Goal: Information Seeking & Learning: Compare options

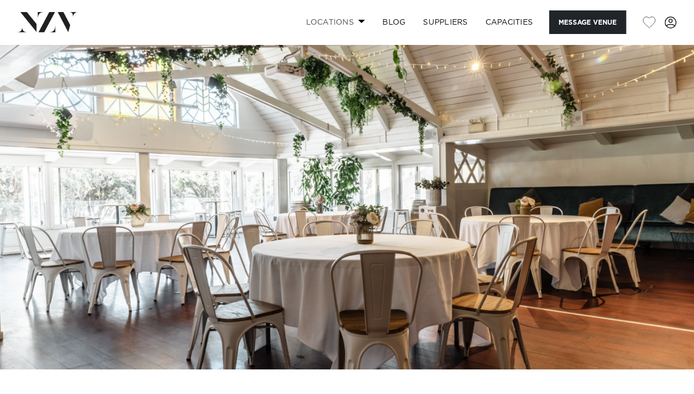
click at [320, 27] on link "Locations" at bounding box center [335, 22] width 77 height 24
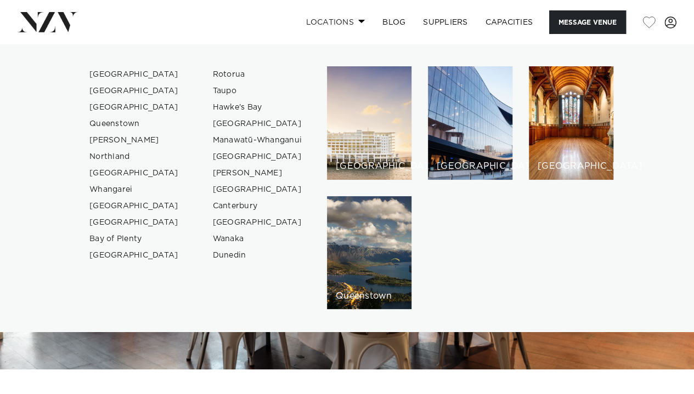
click at [320, 27] on link "Locations" at bounding box center [335, 22] width 77 height 24
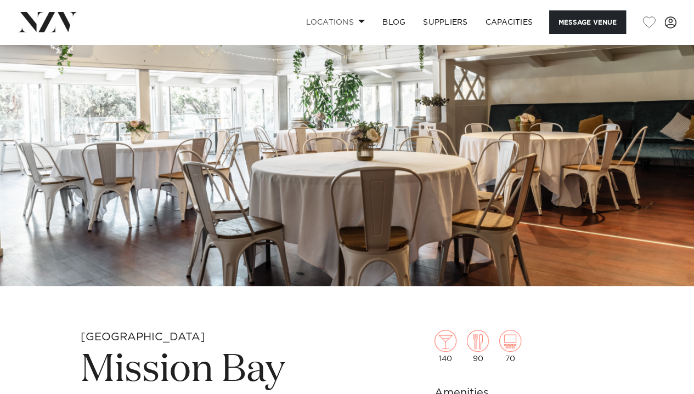
scroll to position [219, 0]
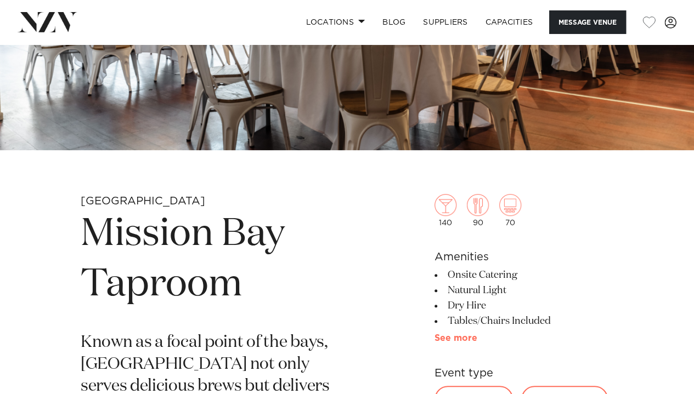
click at [458, 340] on link "See more" at bounding box center [477, 338] width 86 height 9
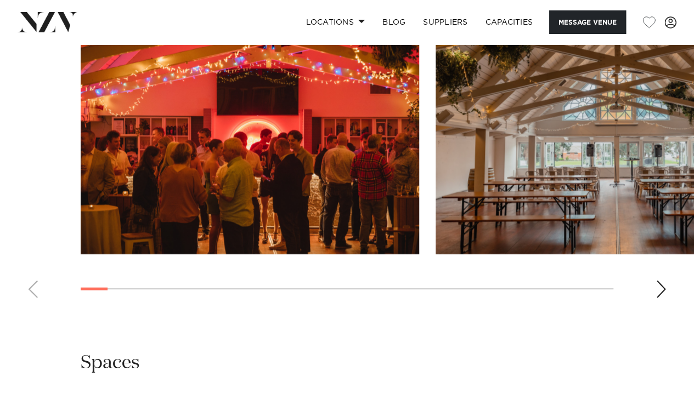
scroll to position [1097, 0]
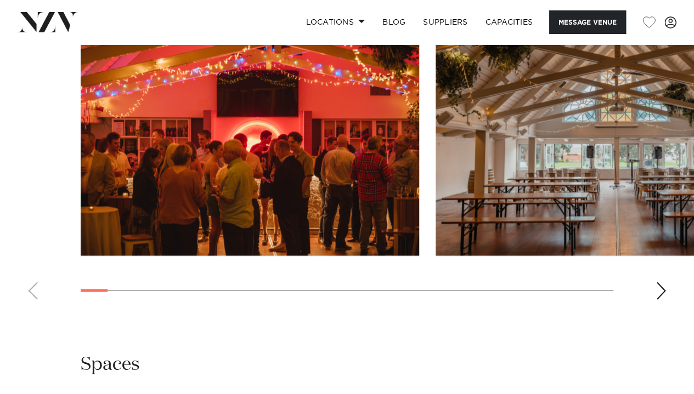
click at [660, 286] on div "Next slide" at bounding box center [661, 292] width 11 height 18
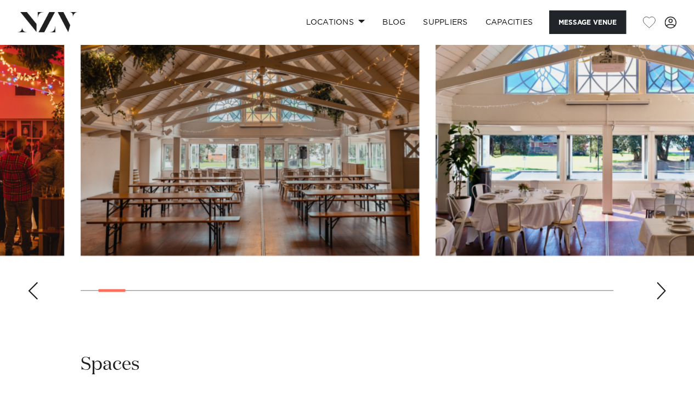
click at [660, 287] on div "Next slide" at bounding box center [661, 292] width 11 height 18
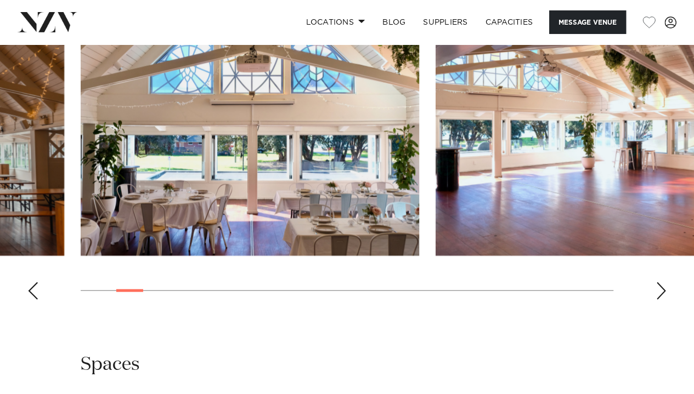
click at [660, 287] on div "Next slide" at bounding box center [661, 292] width 11 height 18
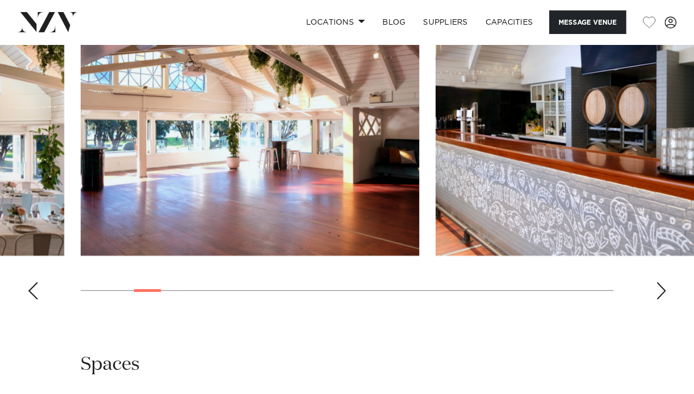
click at [660, 287] on div "Next slide" at bounding box center [661, 292] width 11 height 18
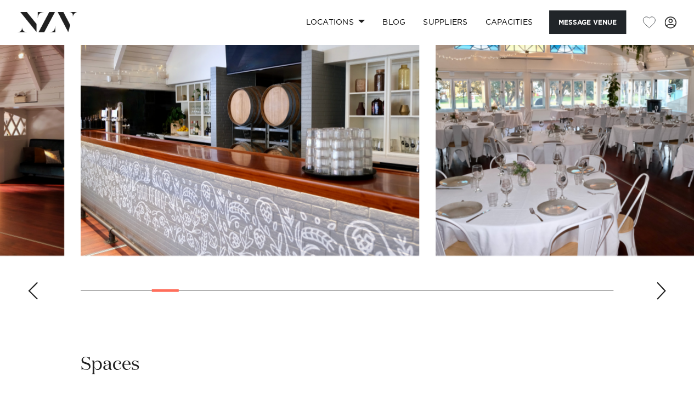
click at [660, 287] on div "Next slide" at bounding box center [661, 292] width 11 height 18
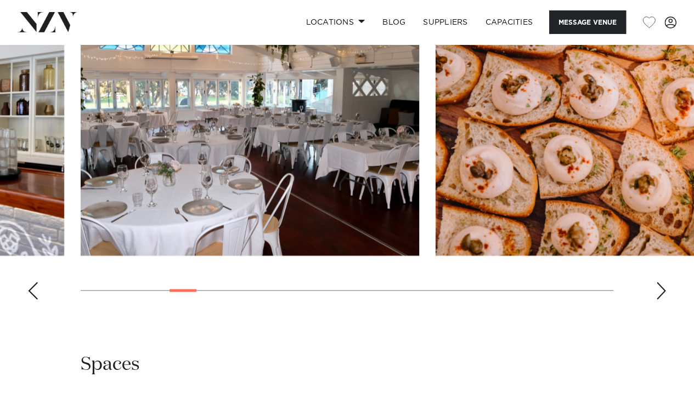
click at [660, 287] on div "Next slide" at bounding box center [661, 292] width 11 height 18
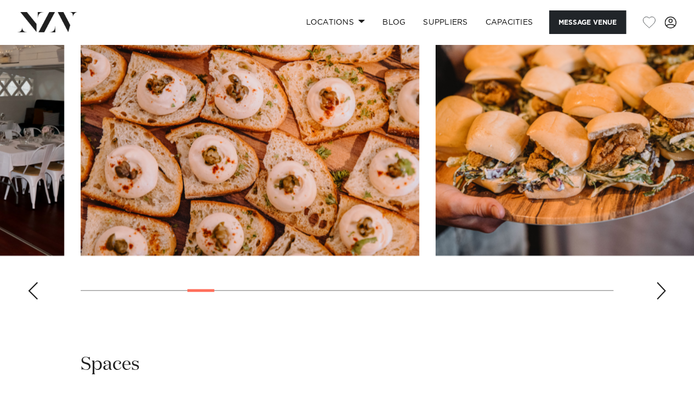
click at [660, 287] on div "Next slide" at bounding box center [661, 292] width 11 height 18
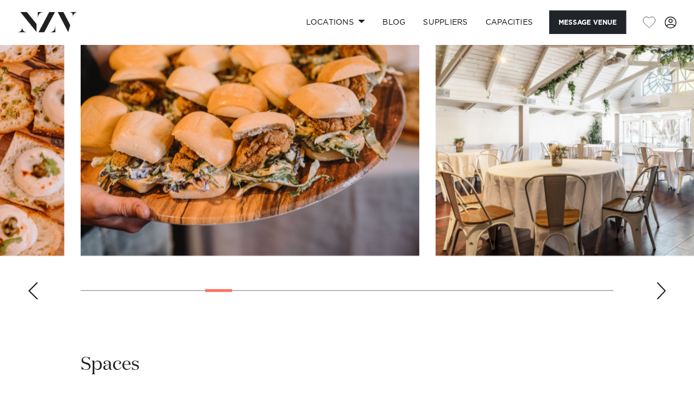
click at [660, 287] on div "Next slide" at bounding box center [661, 292] width 11 height 18
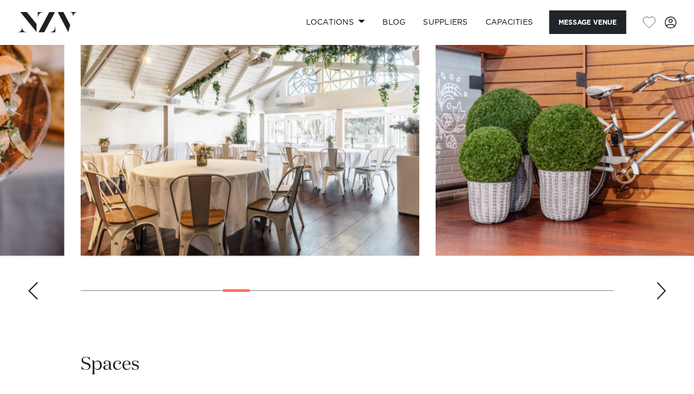
click at [660, 287] on div "Next slide" at bounding box center [661, 292] width 11 height 18
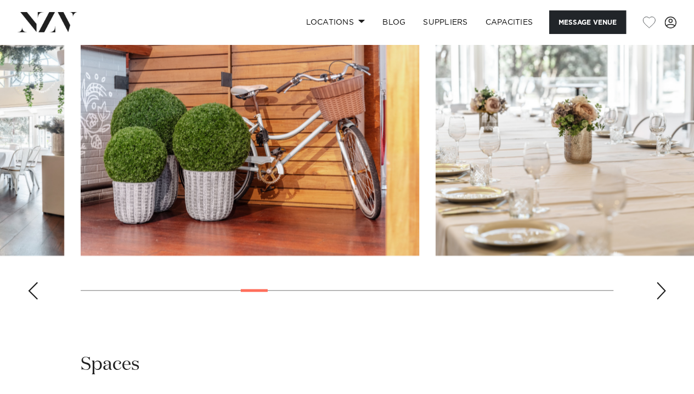
click at [660, 287] on div "Next slide" at bounding box center [661, 292] width 11 height 18
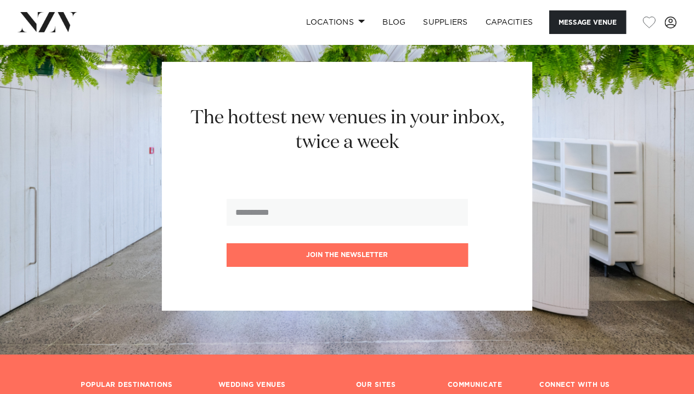
scroll to position [1810, 0]
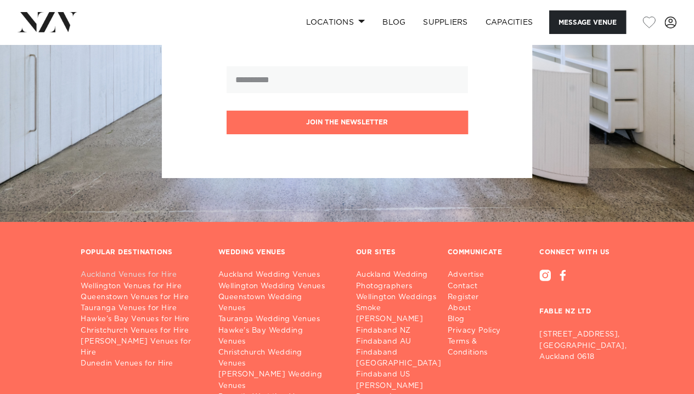
click at [161, 273] on link "Auckland Venues for Hire" at bounding box center [141, 275] width 120 height 11
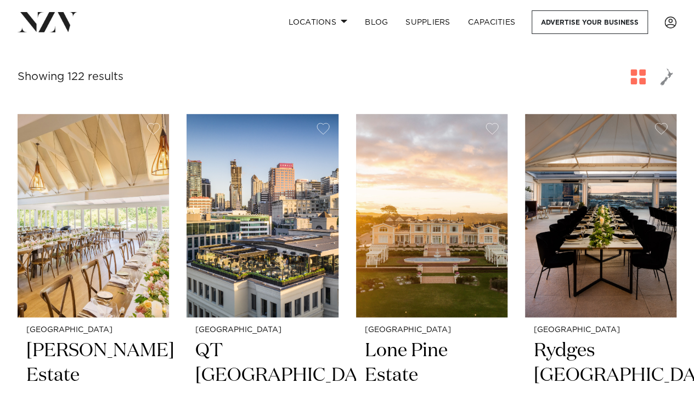
scroll to position [384, 0]
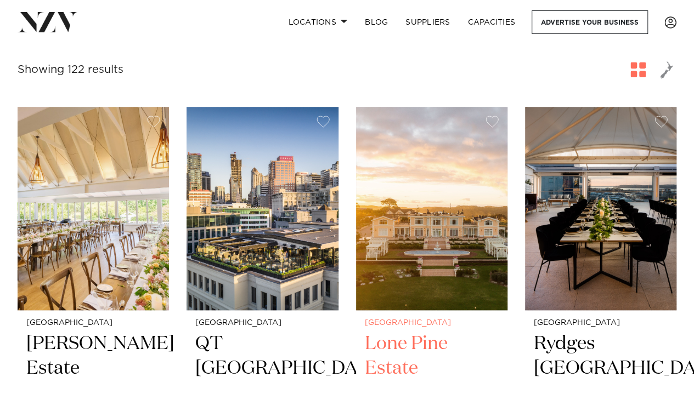
click at [393, 332] on h2 "Lone Pine Estate" at bounding box center [432, 369] width 134 height 74
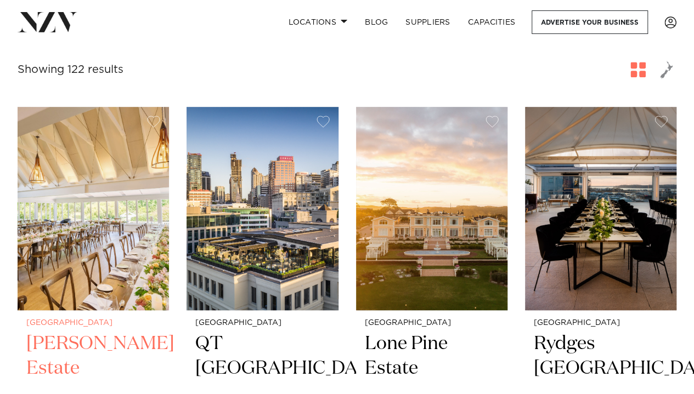
click at [52, 332] on h2 "Abel Estate" at bounding box center [93, 369] width 134 height 74
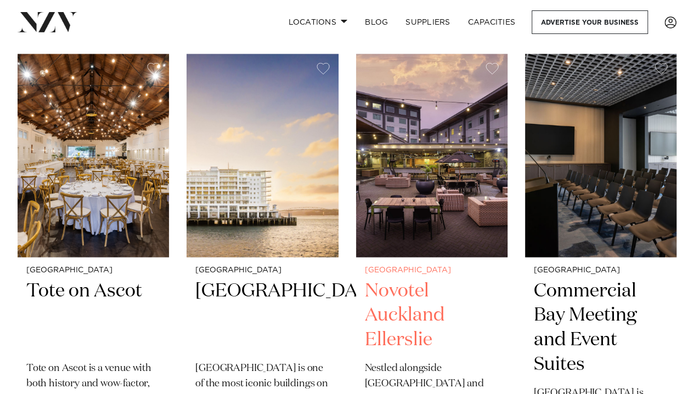
scroll to position [878, 0]
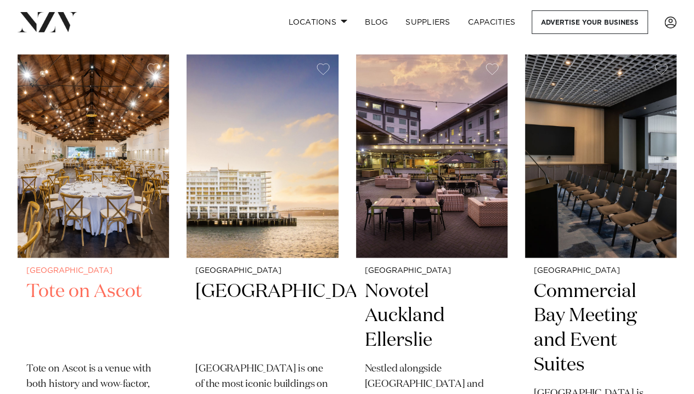
click at [112, 279] on h2 "Tote on Ascot" at bounding box center [93, 316] width 134 height 74
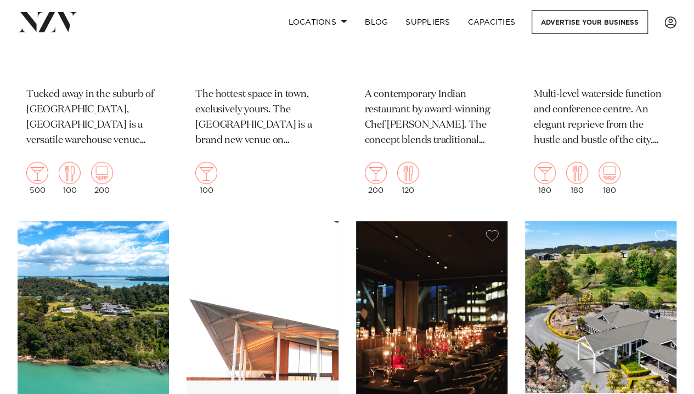
scroll to position [8939, 0]
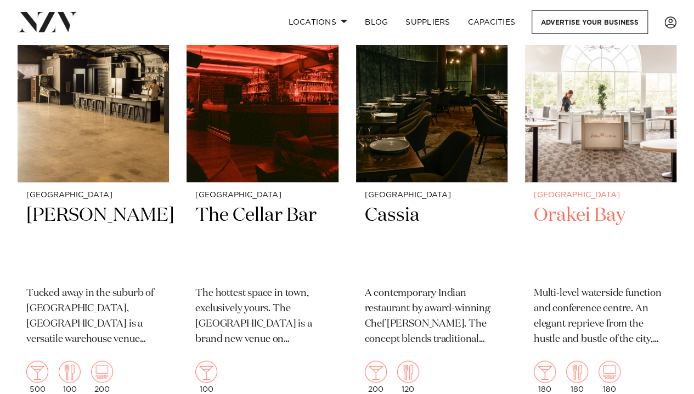
click at [580, 212] on h2 "Orakei Bay" at bounding box center [601, 241] width 134 height 74
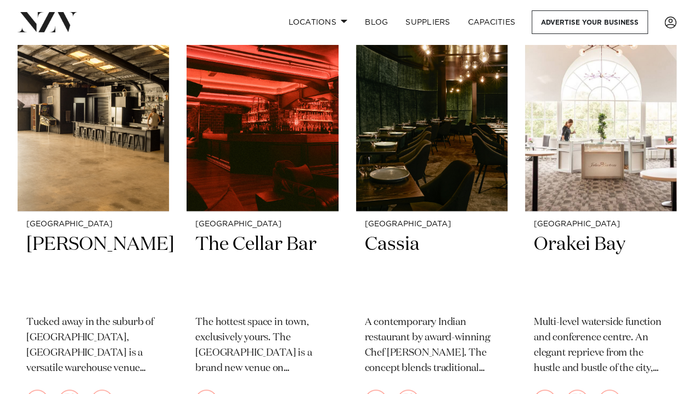
scroll to position [9020, 0]
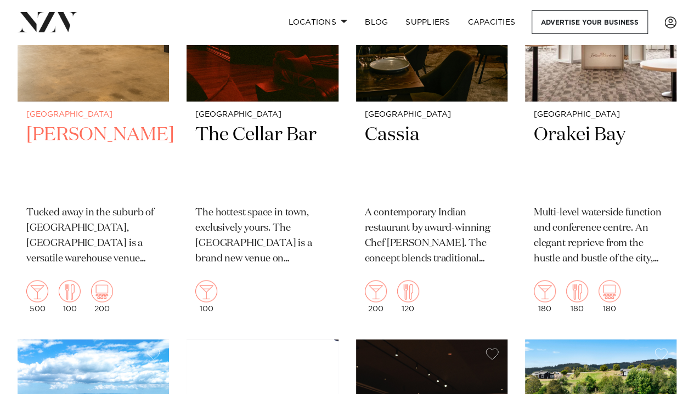
click at [65, 146] on h2 "[PERSON_NAME]" at bounding box center [93, 160] width 134 height 74
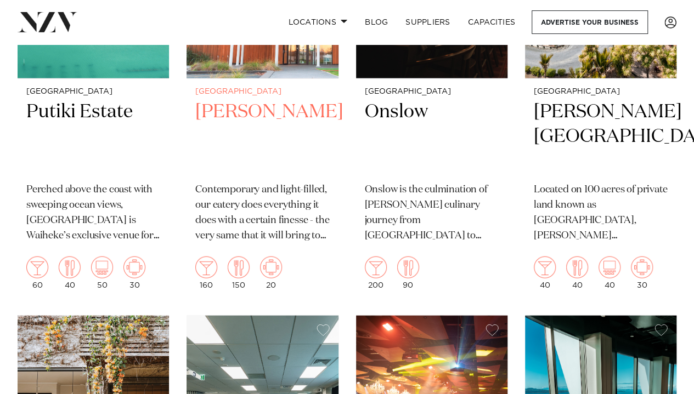
scroll to position [9485, 0]
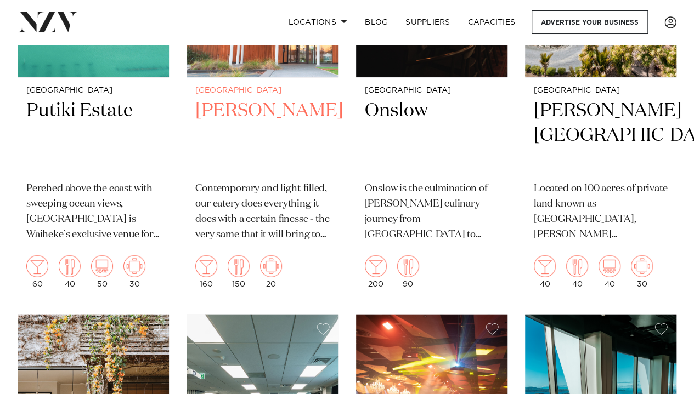
click at [229, 114] on h2 "Percy" at bounding box center [262, 136] width 134 height 74
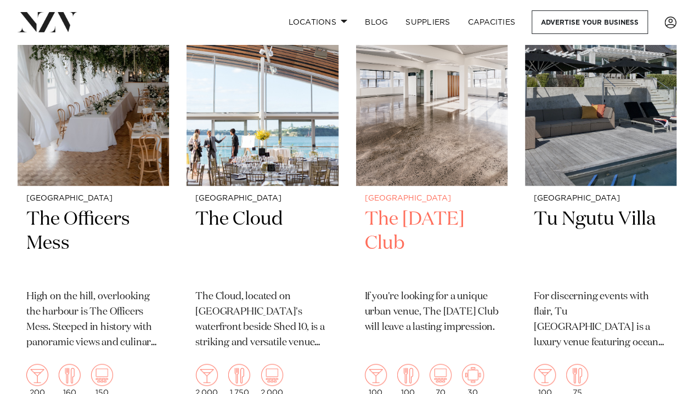
scroll to position [10715, 0]
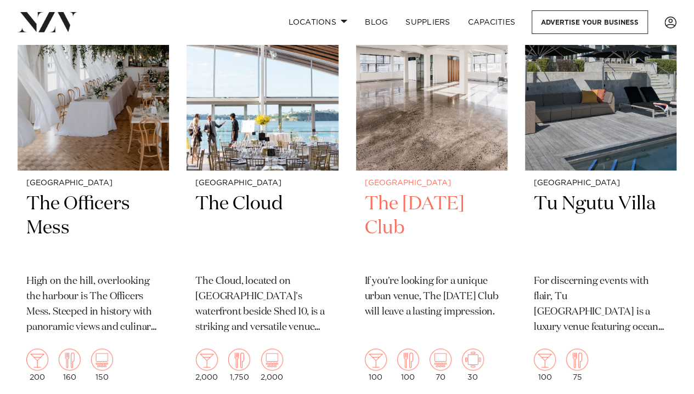
click at [411, 200] on h2 "The [DATE] Club" at bounding box center [432, 229] width 134 height 74
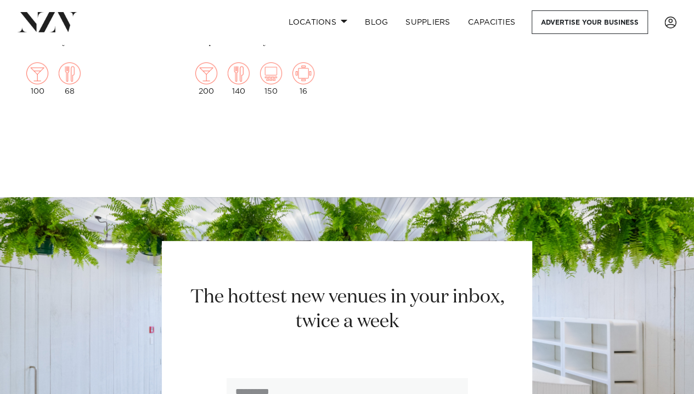
scroll to position [14186, 0]
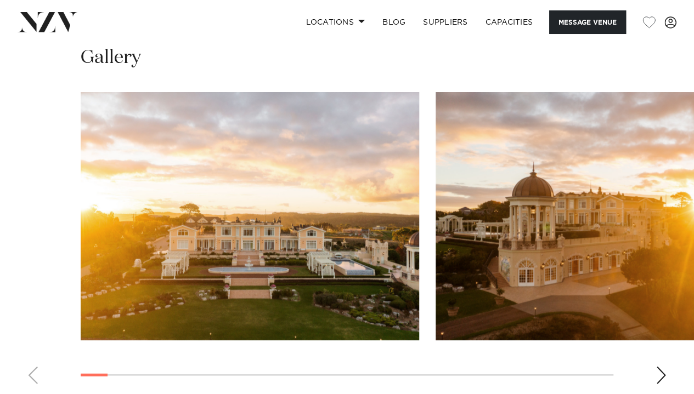
scroll to position [1152, 0]
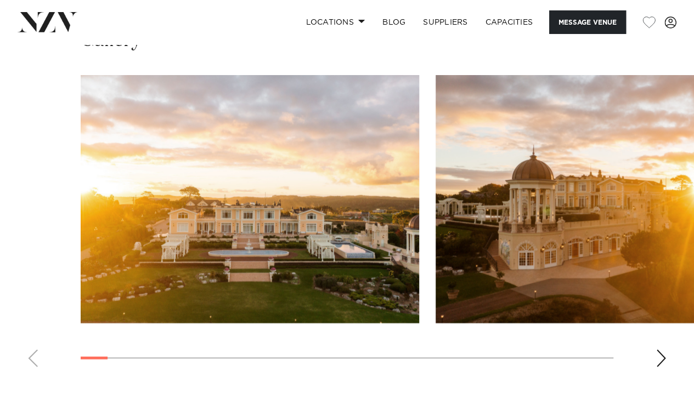
click at [661, 356] on div "Next slide" at bounding box center [661, 359] width 11 height 18
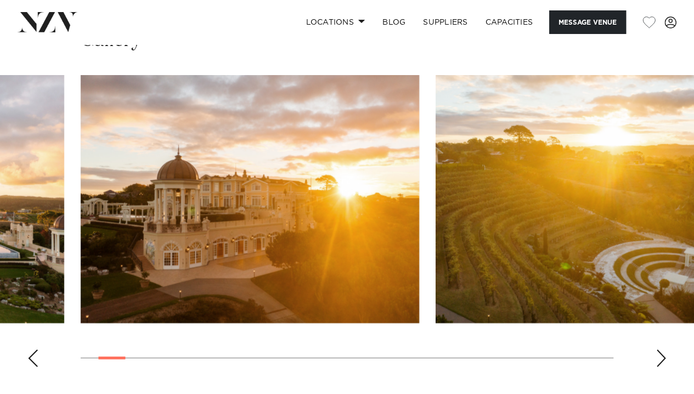
click at [661, 356] on div "Next slide" at bounding box center [661, 359] width 11 height 18
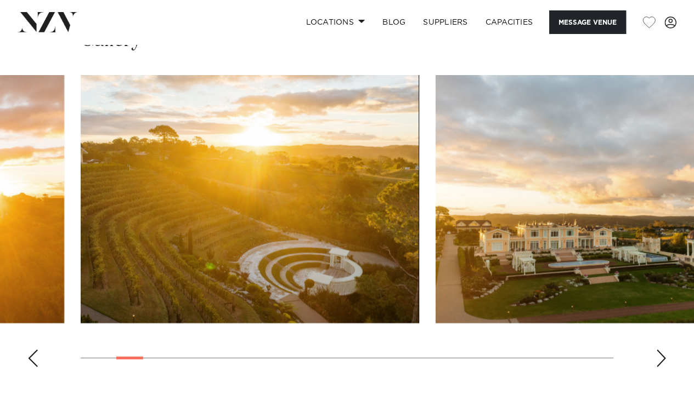
click at [661, 356] on div "Next slide" at bounding box center [661, 359] width 11 height 18
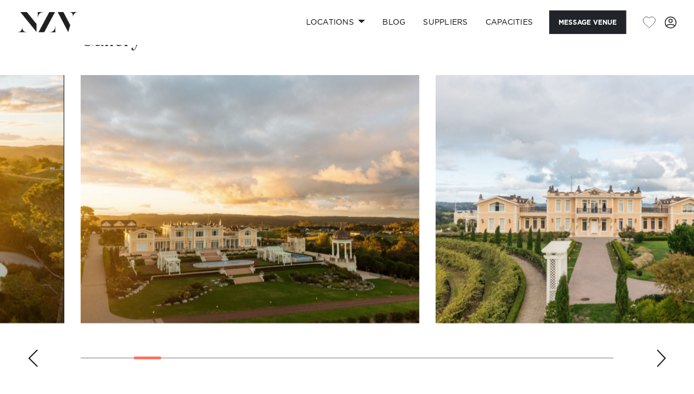
click at [661, 356] on div "Next slide" at bounding box center [661, 359] width 11 height 18
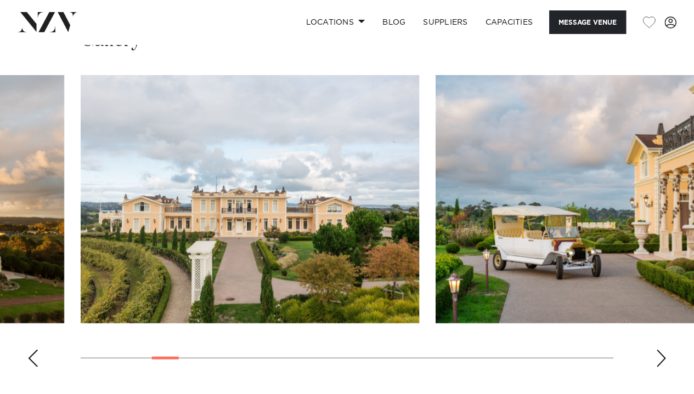
click at [661, 356] on div "Next slide" at bounding box center [661, 359] width 11 height 18
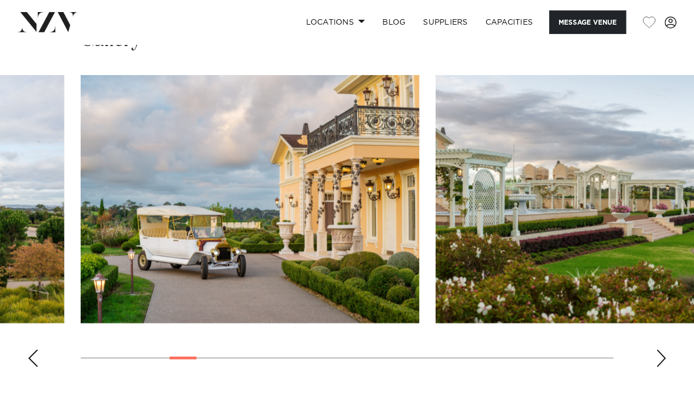
click at [661, 356] on div "Next slide" at bounding box center [661, 359] width 11 height 18
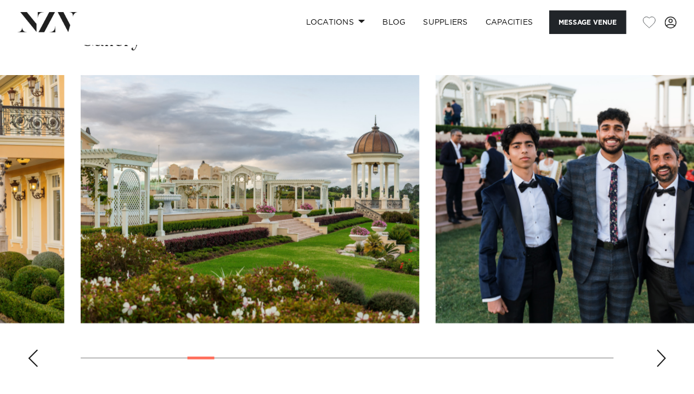
click at [661, 356] on div "Next slide" at bounding box center [661, 359] width 11 height 18
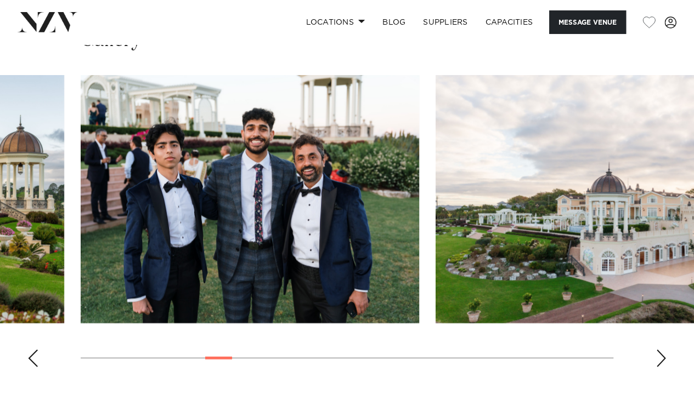
click at [661, 356] on div "Next slide" at bounding box center [661, 359] width 11 height 18
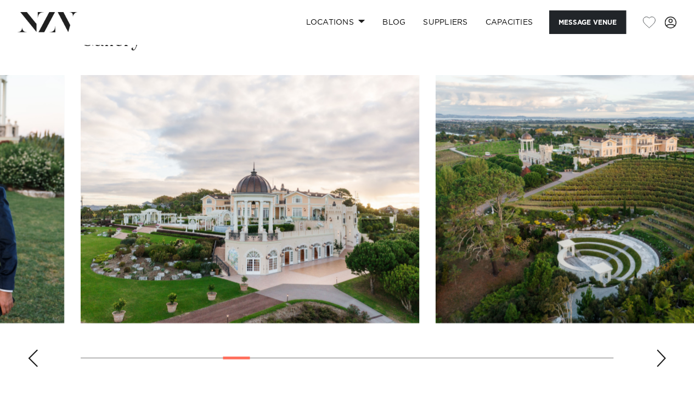
click at [661, 356] on div "Next slide" at bounding box center [661, 359] width 11 height 18
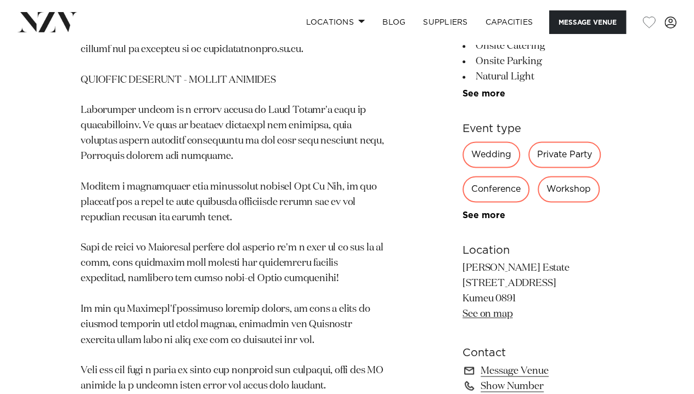
scroll to position [713, 0]
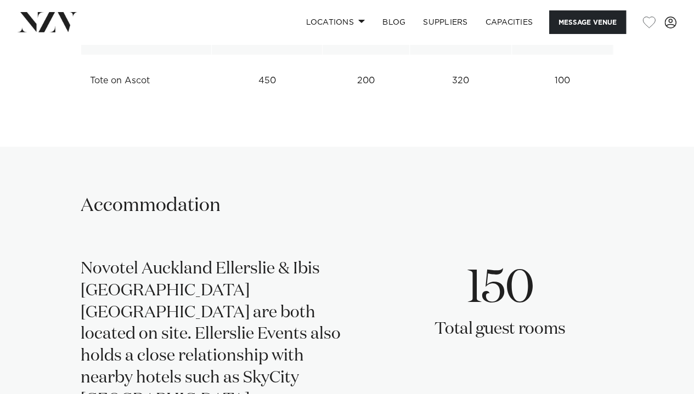
scroll to position [1536, 0]
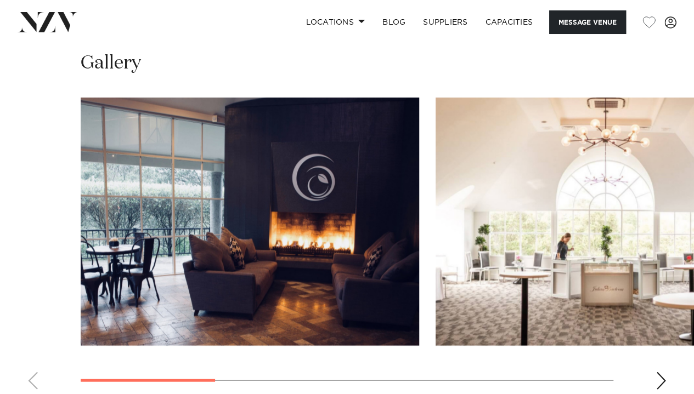
scroll to position [1042, 0]
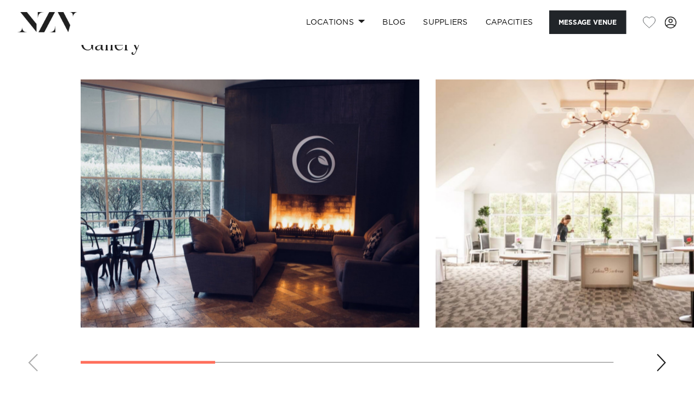
click at [657, 354] on div "Next slide" at bounding box center [661, 363] width 11 height 18
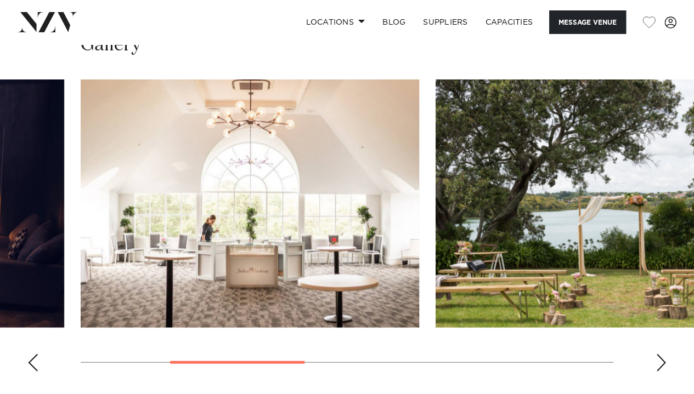
click at [657, 354] on div "Next slide" at bounding box center [661, 363] width 11 height 18
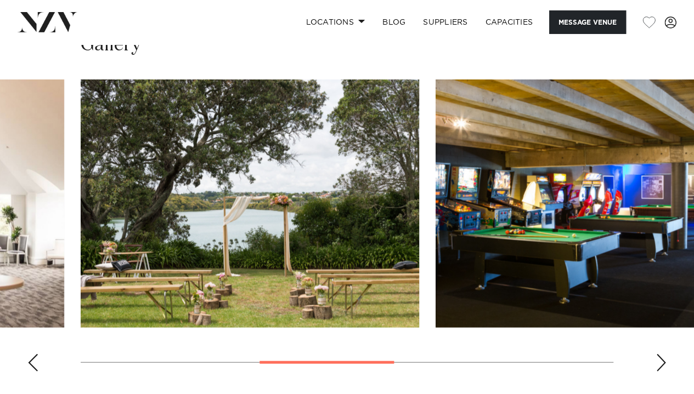
click at [657, 354] on div "Next slide" at bounding box center [661, 363] width 11 height 18
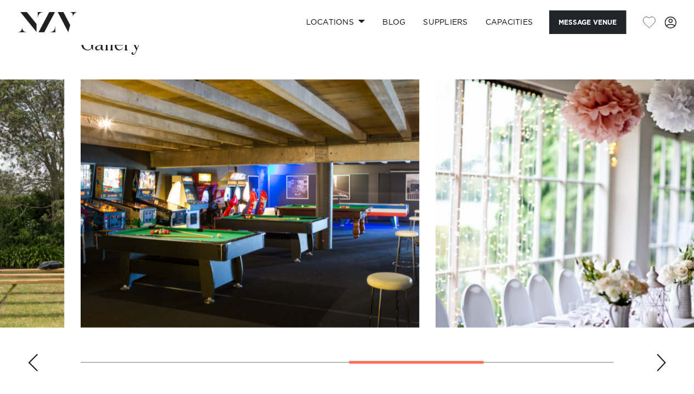
click at [657, 354] on div "Next slide" at bounding box center [661, 363] width 11 height 18
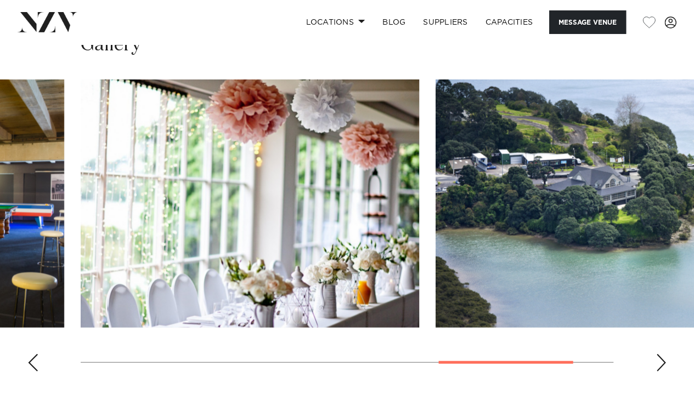
click at [657, 354] on div "Next slide" at bounding box center [661, 363] width 11 height 18
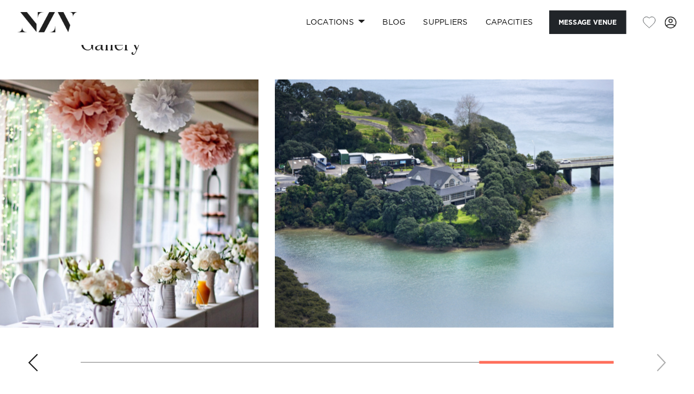
click at [657, 347] on swiper-container at bounding box center [347, 230] width 694 height 301
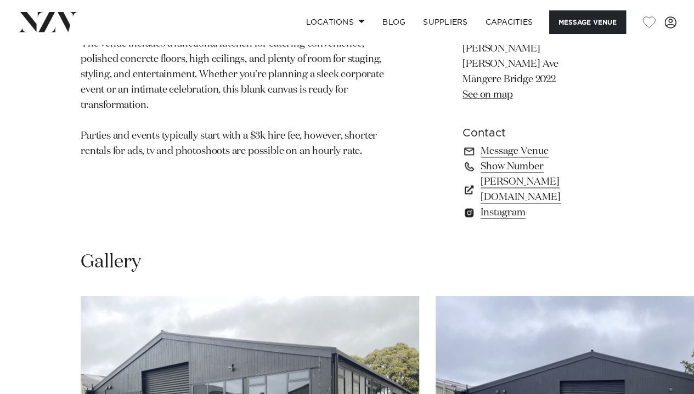
scroll to position [878, 0]
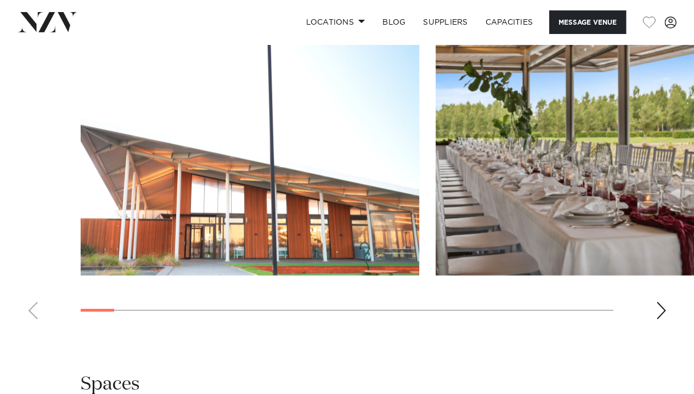
scroll to position [987, 0]
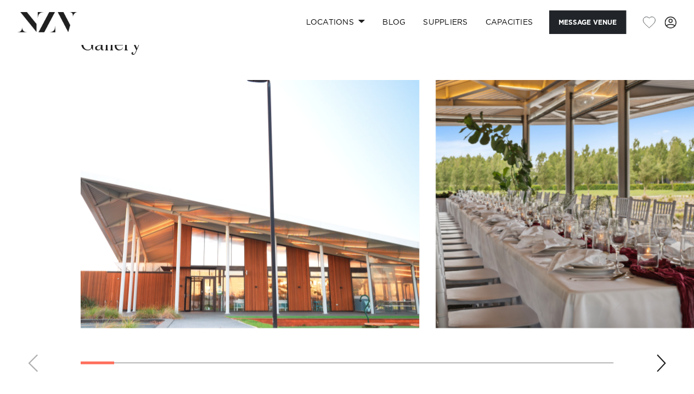
click at [666, 337] on swiper-container at bounding box center [347, 230] width 694 height 301
click at [664, 354] on div "Next slide" at bounding box center [661, 363] width 11 height 18
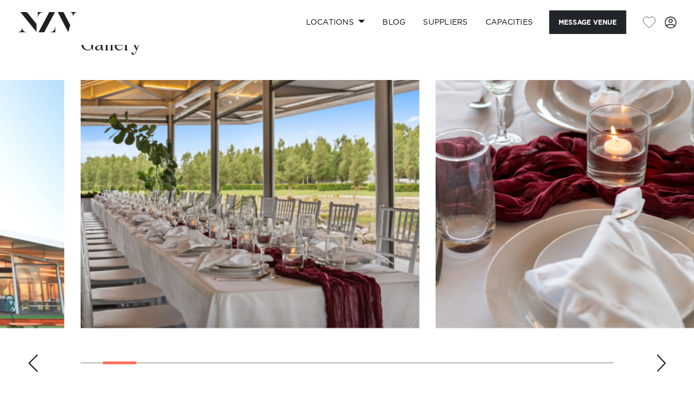
click at [664, 354] on div "Next slide" at bounding box center [661, 363] width 11 height 18
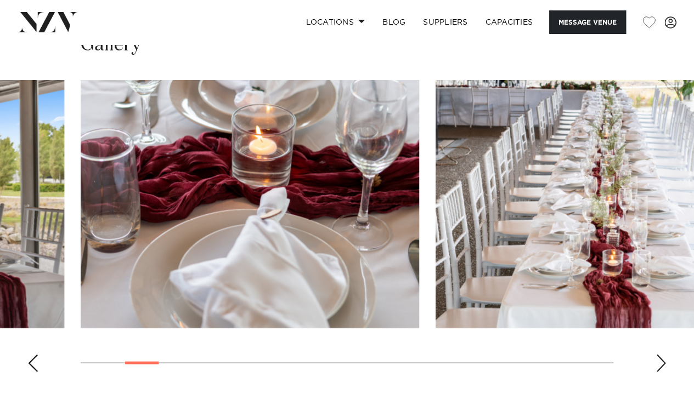
click at [664, 354] on div "Next slide" at bounding box center [661, 363] width 11 height 18
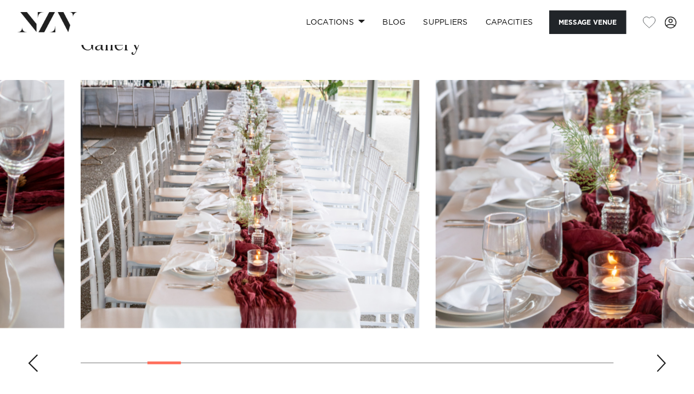
click at [664, 354] on div "Next slide" at bounding box center [661, 363] width 11 height 18
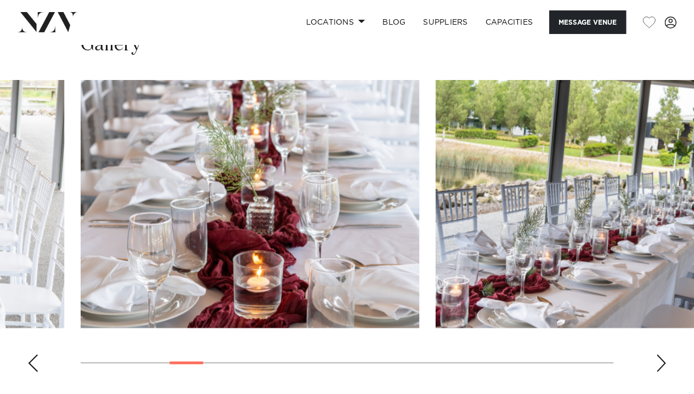
click at [664, 354] on div "Next slide" at bounding box center [661, 363] width 11 height 18
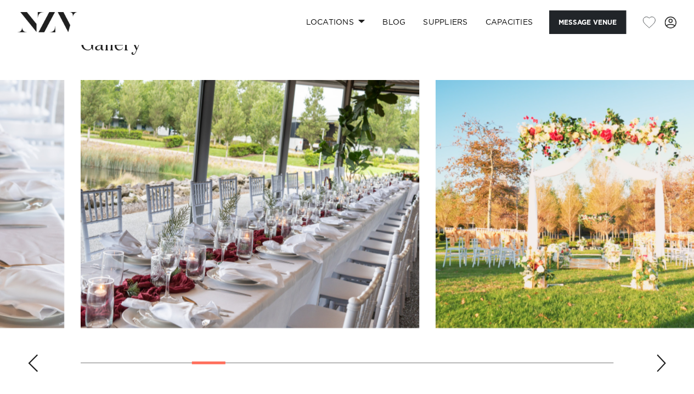
click at [664, 354] on div "Next slide" at bounding box center [661, 363] width 11 height 18
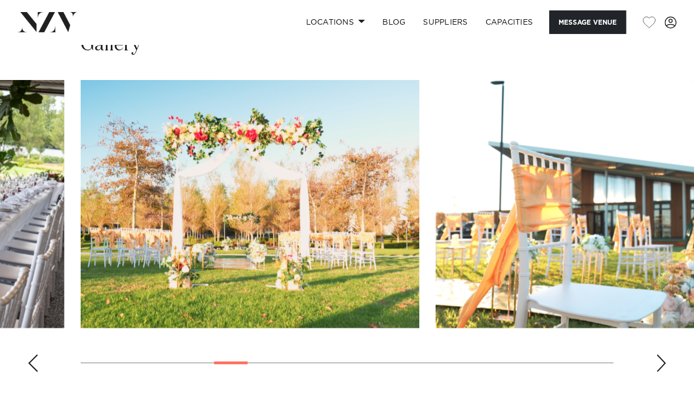
click at [664, 354] on div "Next slide" at bounding box center [661, 363] width 11 height 18
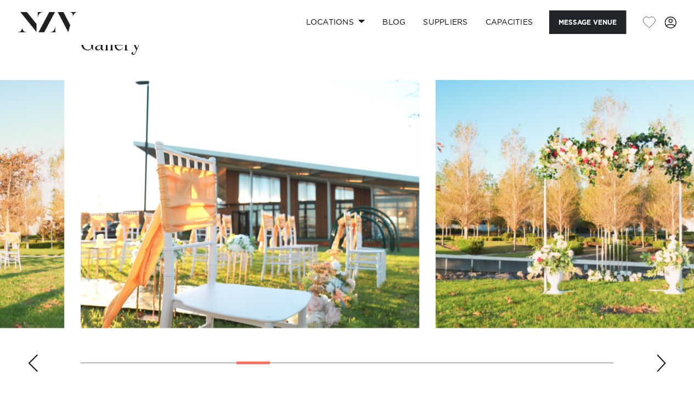
click at [664, 354] on div "Next slide" at bounding box center [661, 363] width 11 height 18
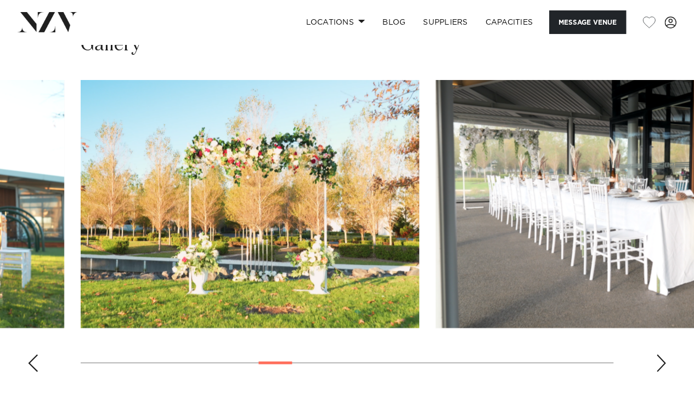
click at [664, 354] on div "Next slide" at bounding box center [661, 363] width 11 height 18
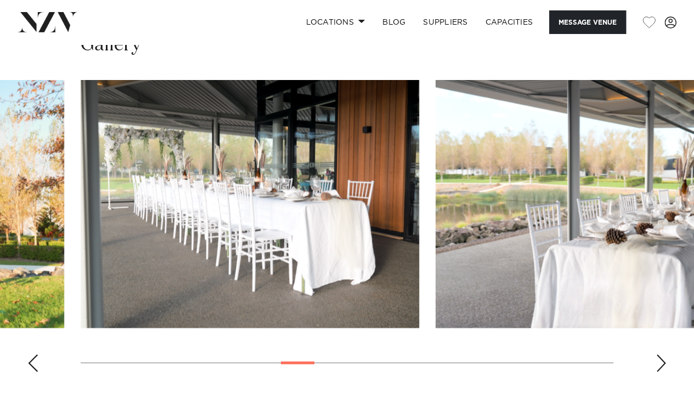
click at [664, 354] on div "Next slide" at bounding box center [661, 363] width 11 height 18
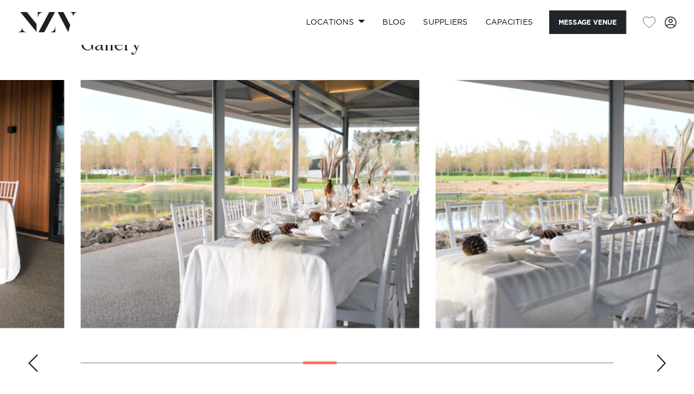
click at [664, 354] on div "Next slide" at bounding box center [661, 363] width 11 height 18
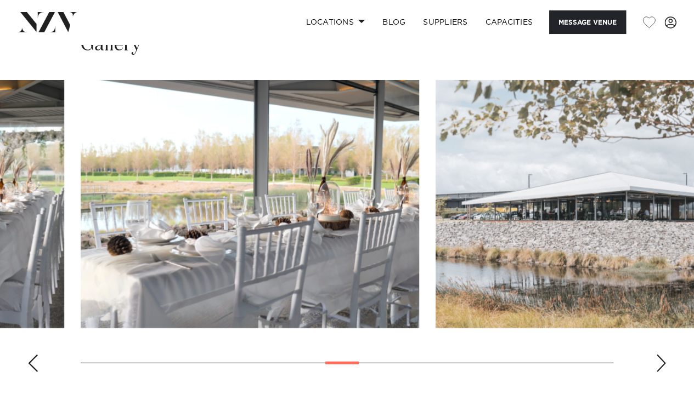
click at [664, 354] on div "Next slide" at bounding box center [661, 363] width 11 height 18
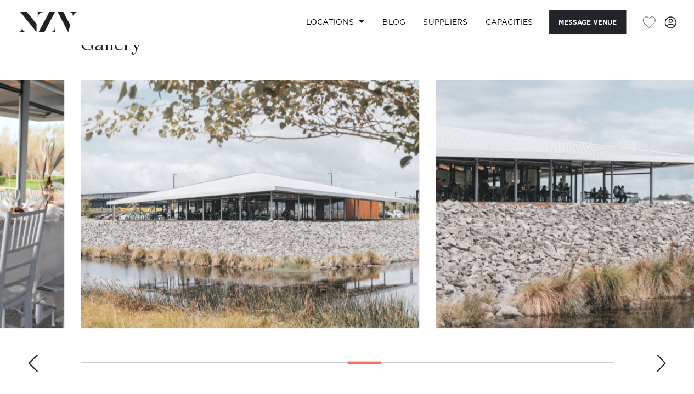
click at [664, 354] on div "Next slide" at bounding box center [661, 363] width 11 height 18
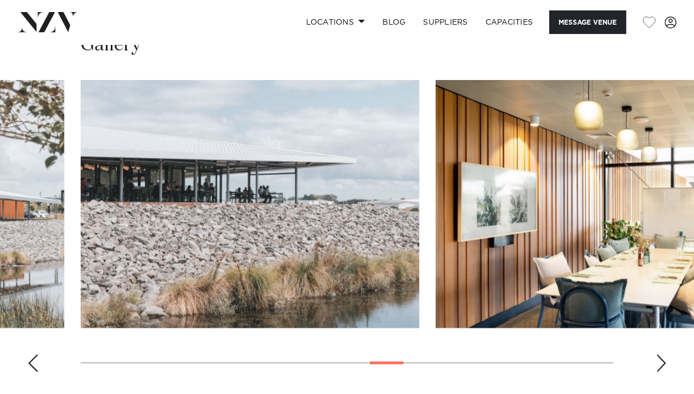
click at [664, 354] on div "Next slide" at bounding box center [661, 363] width 11 height 18
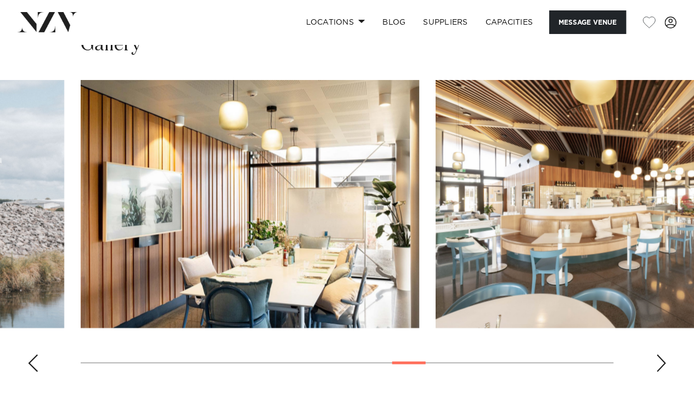
click at [664, 354] on div "Next slide" at bounding box center [661, 363] width 11 height 18
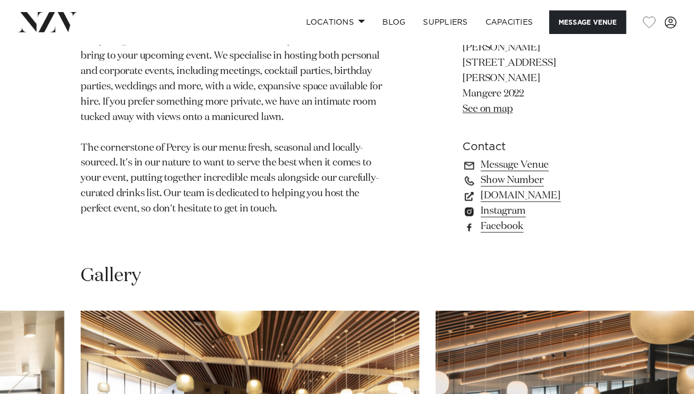
scroll to position [658, 0]
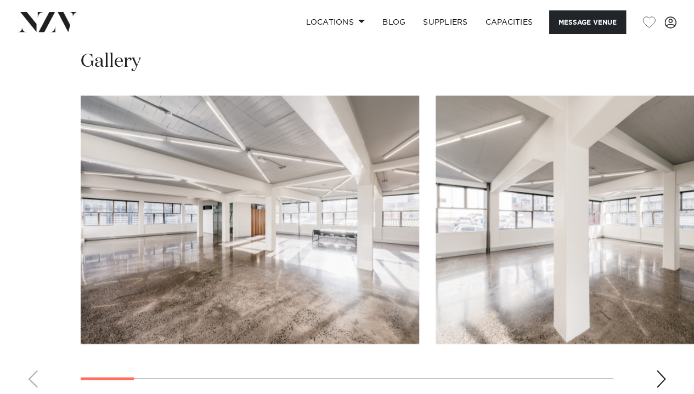
scroll to position [1152, 0]
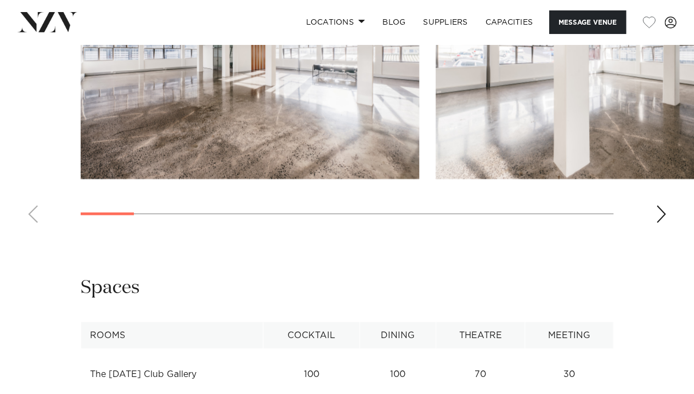
click at [652, 211] on swiper-container at bounding box center [347, 81] width 694 height 301
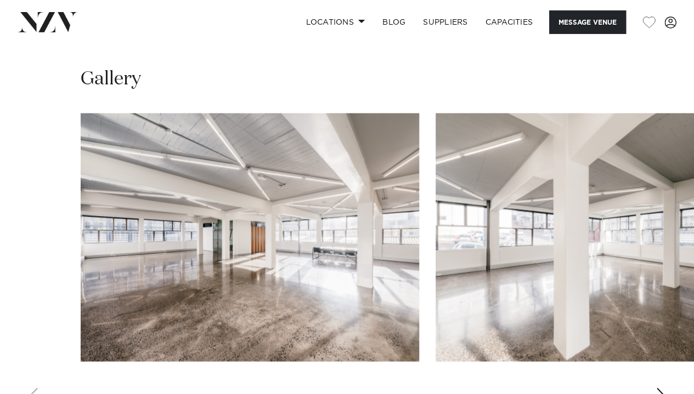
scroll to position [987, 0]
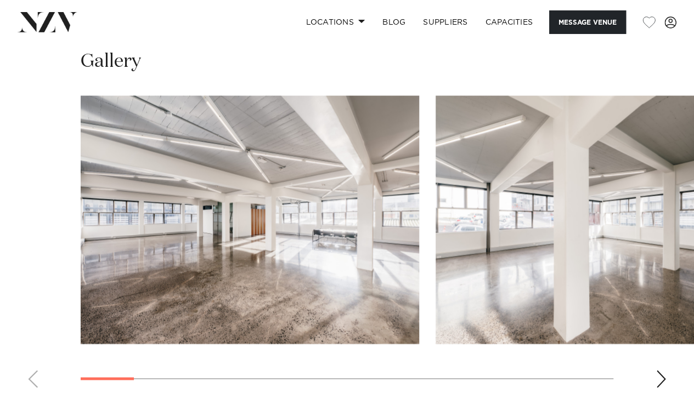
click at [663, 380] on div "Next slide" at bounding box center [661, 379] width 11 height 18
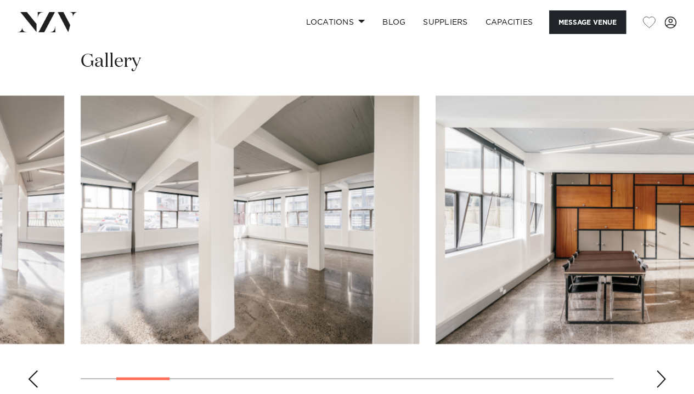
click at [663, 380] on div "Next slide" at bounding box center [661, 379] width 11 height 18
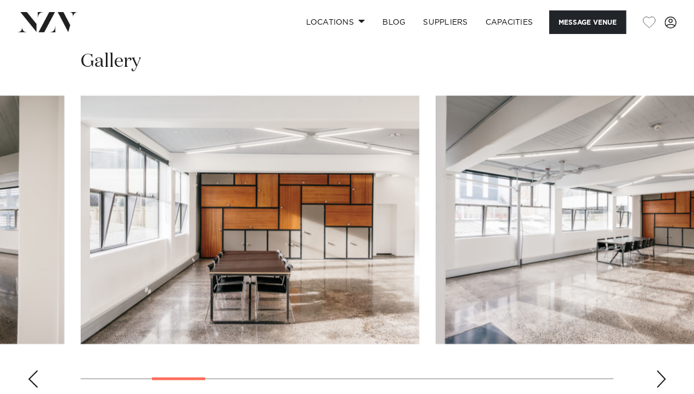
click at [663, 380] on div "Next slide" at bounding box center [661, 379] width 11 height 18
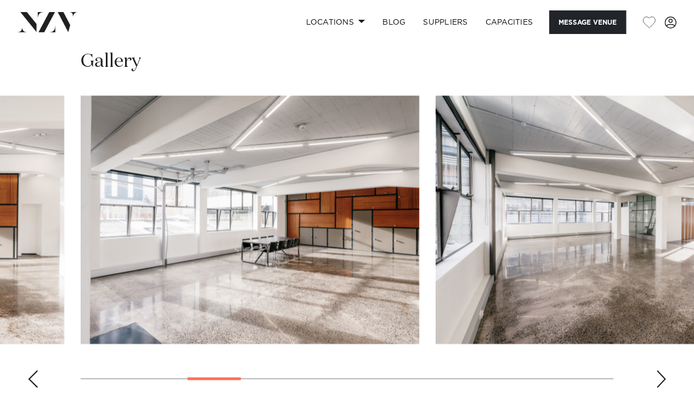
click at [663, 380] on div "Next slide" at bounding box center [661, 379] width 11 height 18
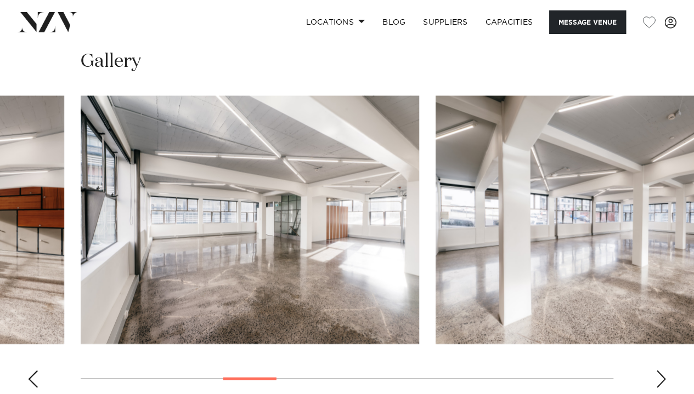
click at [663, 380] on div "Next slide" at bounding box center [661, 379] width 11 height 18
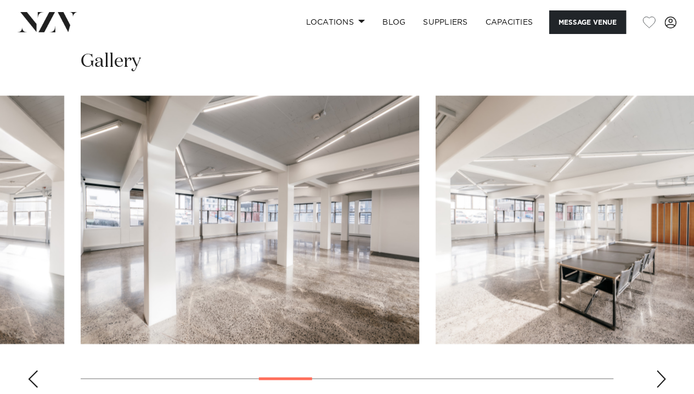
click at [663, 380] on div "Next slide" at bounding box center [661, 379] width 11 height 18
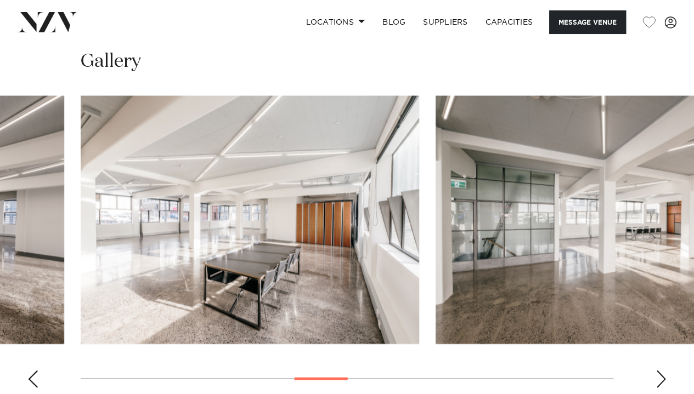
click at [659, 392] on swiper-container at bounding box center [347, 245] width 694 height 301
click at [659, 383] on div "Next slide" at bounding box center [661, 379] width 11 height 18
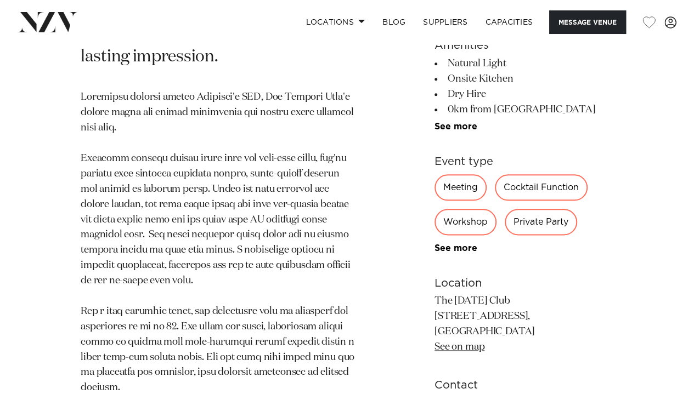
scroll to position [549, 0]
click at [462, 129] on link "See more" at bounding box center [477, 127] width 86 height 9
